Goal: Information Seeking & Learning: Learn about a topic

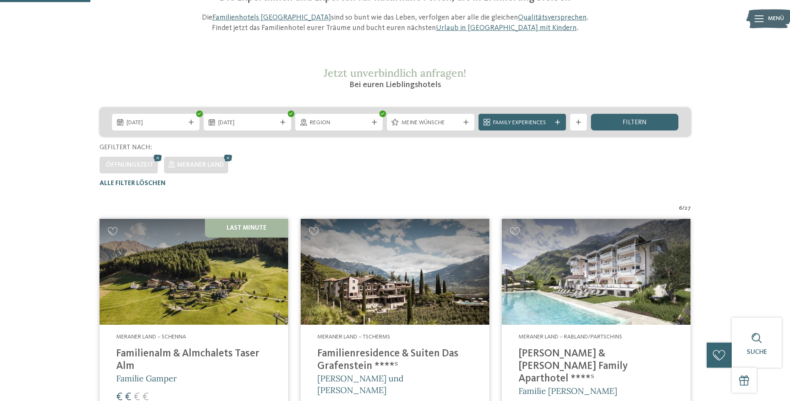
scroll to position [90, 0]
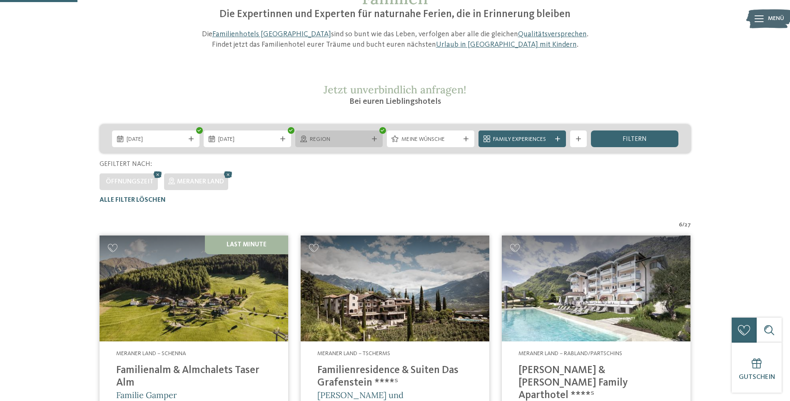
click at [329, 136] on span "Region" at bounding box center [339, 139] width 58 height 8
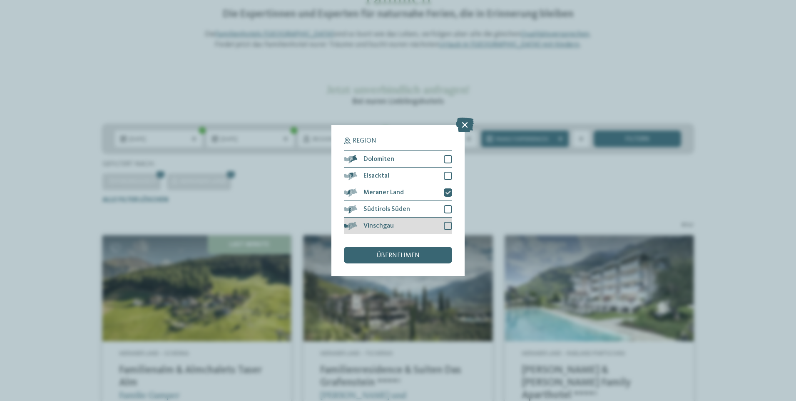
click at [448, 224] on div at bounding box center [448, 226] width 8 height 8
click at [397, 257] on span "übernehmen" at bounding box center [397, 255] width 43 height 7
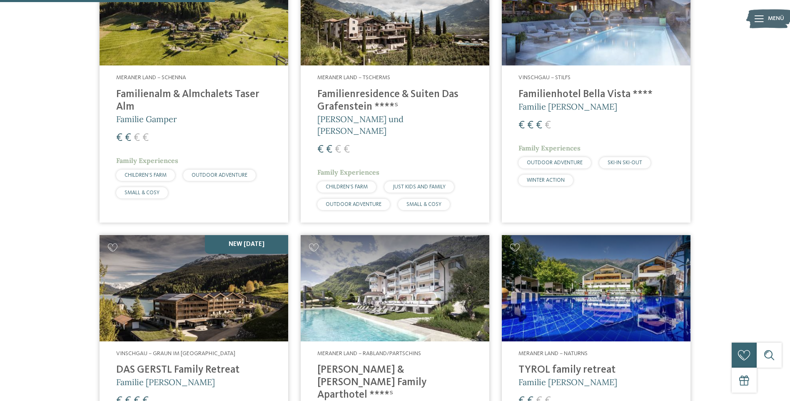
scroll to position [390, 0]
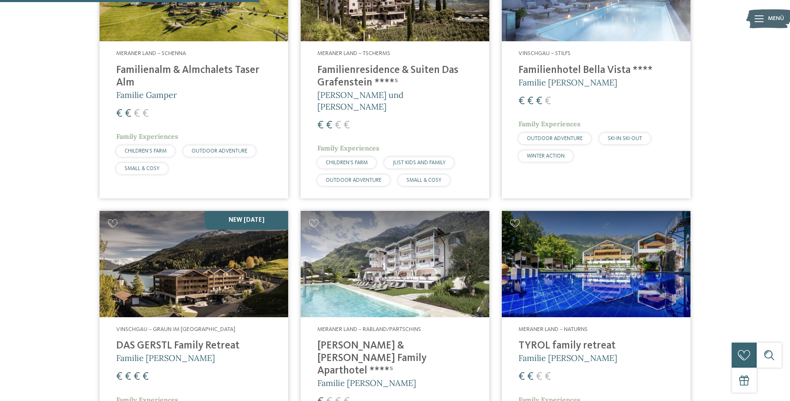
click at [168, 339] on h4 "DAS GERSTL Family Retreat" at bounding box center [193, 345] width 155 height 12
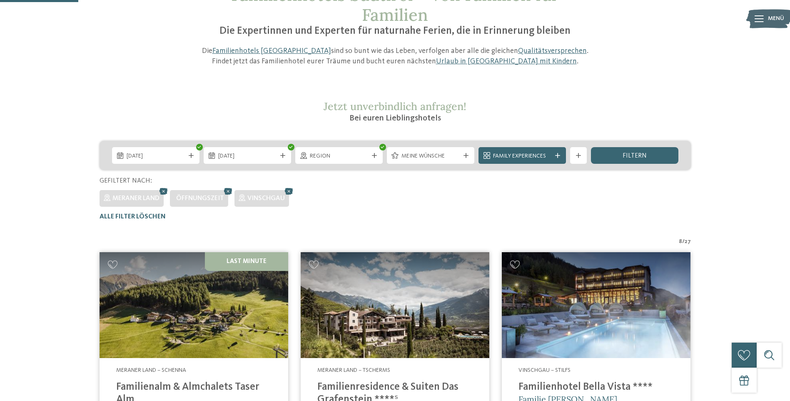
scroll to position [40, 0]
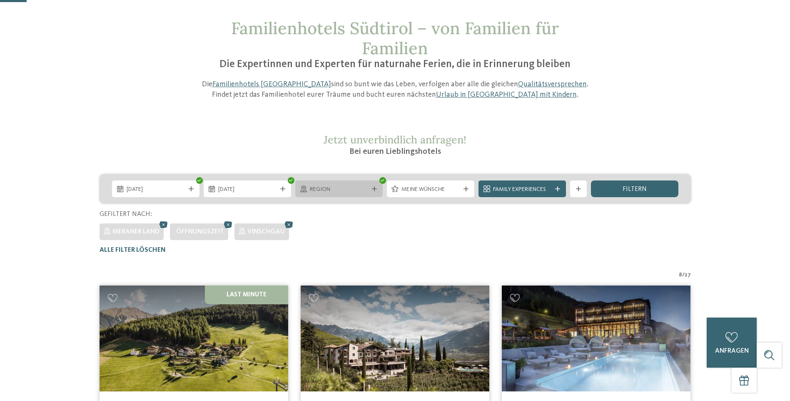
click at [365, 189] on span "Region" at bounding box center [339, 189] width 58 height 8
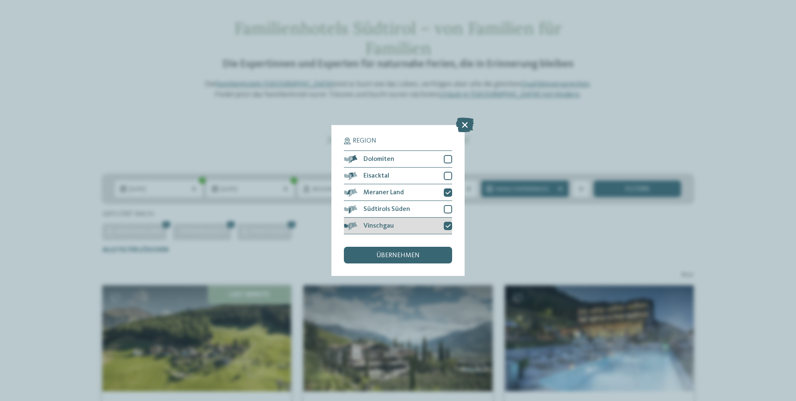
click at [451, 225] on icon at bounding box center [448, 225] width 5 height 5
click at [450, 205] on div at bounding box center [448, 209] width 8 height 8
click at [448, 173] on div at bounding box center [448, 176] width 8 height 8
click at [414, 256] on span "übernehmen" at bounding box center [397, 255] width 43 height 7
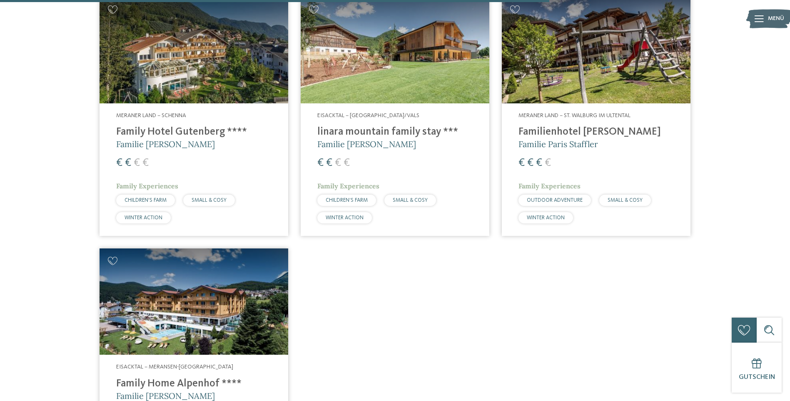
scroll to position [1239, 0]
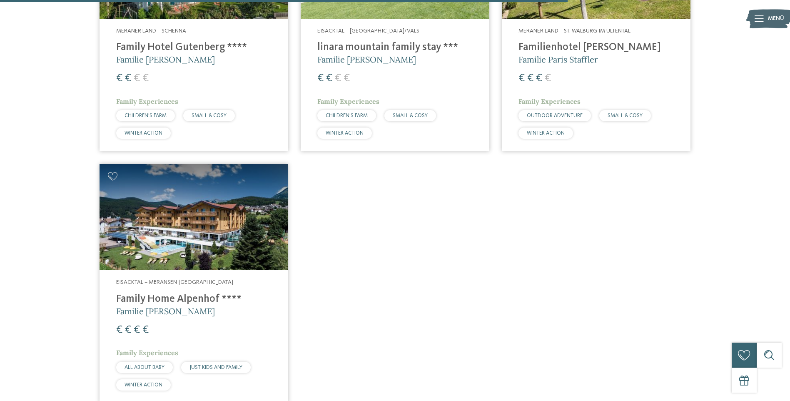
click at [193, 293] on h4 "Family Home Alpenhof ****" at bounding box center [193, 299] width 155 height 12
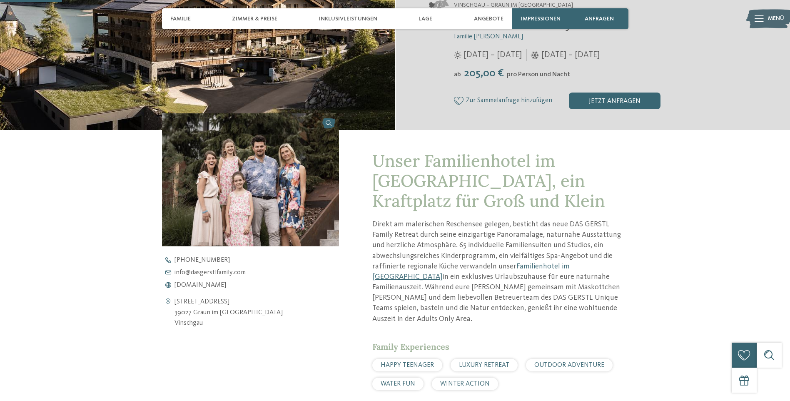
scroll to position [217, 0]
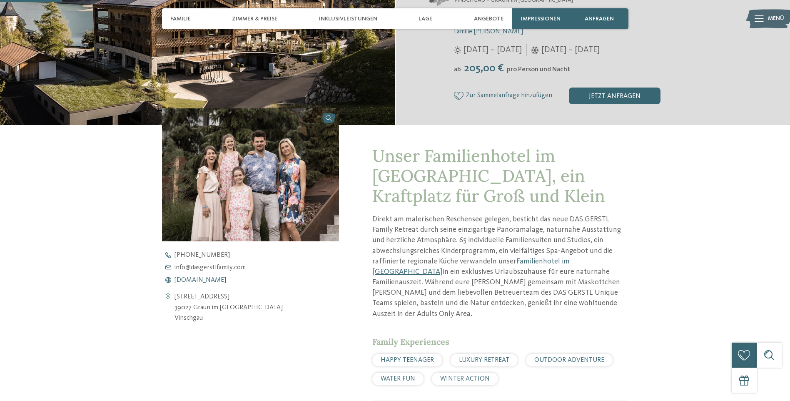
click at [211, 280] on span "www.dasgerstlfamily.com" at bounding box center [200, 279] width 52 height 7
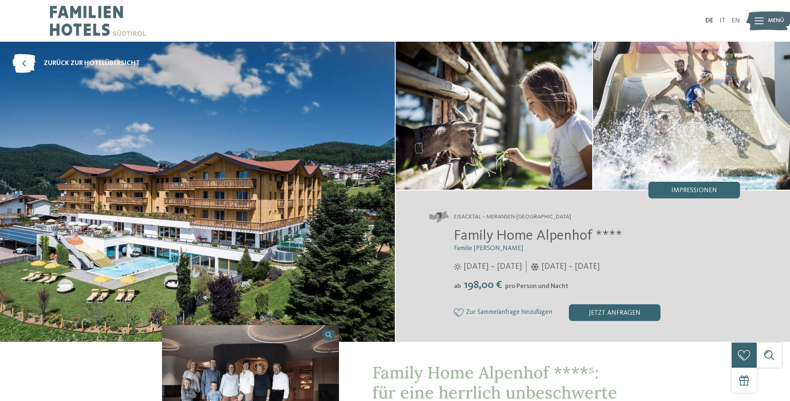
click at [755, 20] on icon at bounding box center [758, 20] width 9 height 7
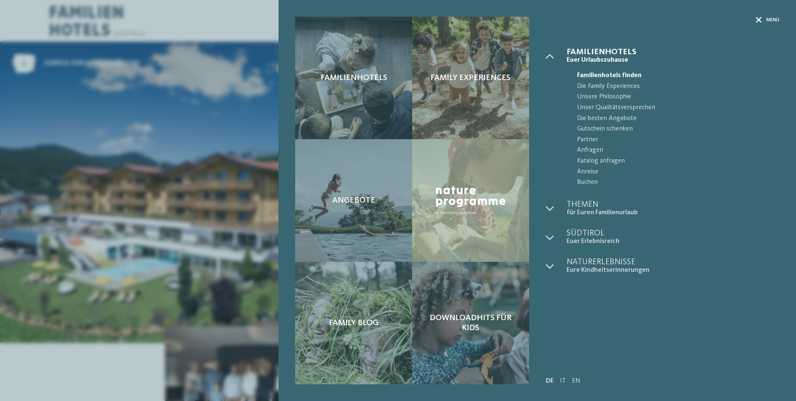
click at [759, 20] on icon at bounding box center [759, 20] width 6 height 6
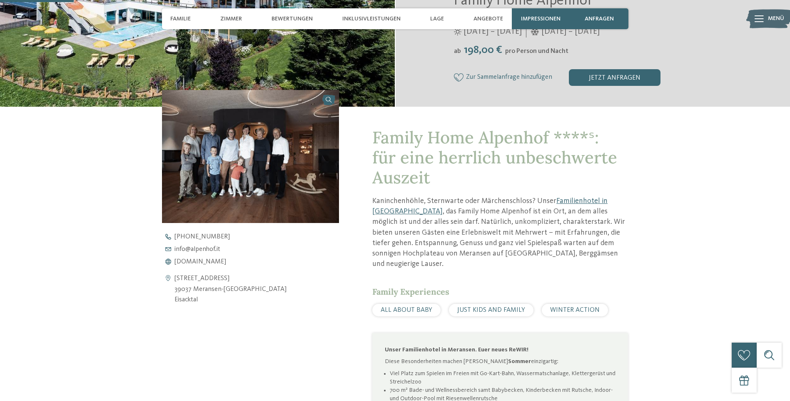
scroll to position [266, 0]
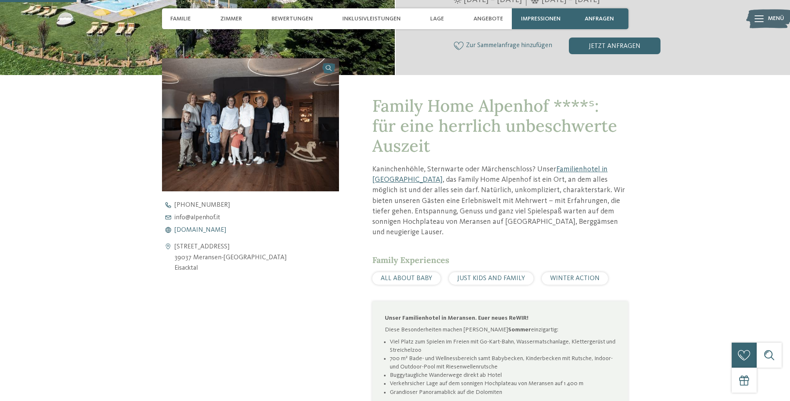
click at [193, 228] on span "www.alpenhof.it" at bounding box center [200, 230] width 52 height 7
